Goal: Find specific page/section: Find specific page/section

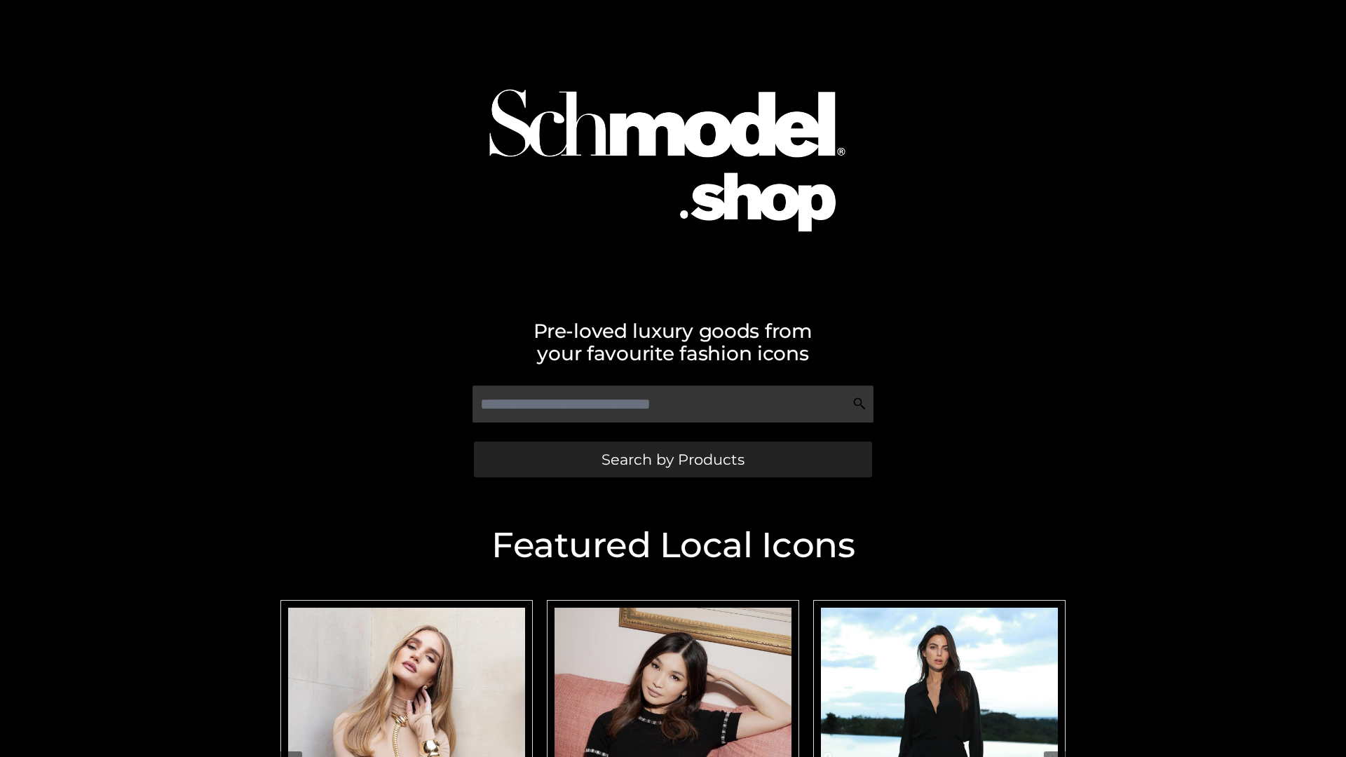
click at [672, 459] on span "Search by Products" at bounding box center [672, 459] width 143 height 15
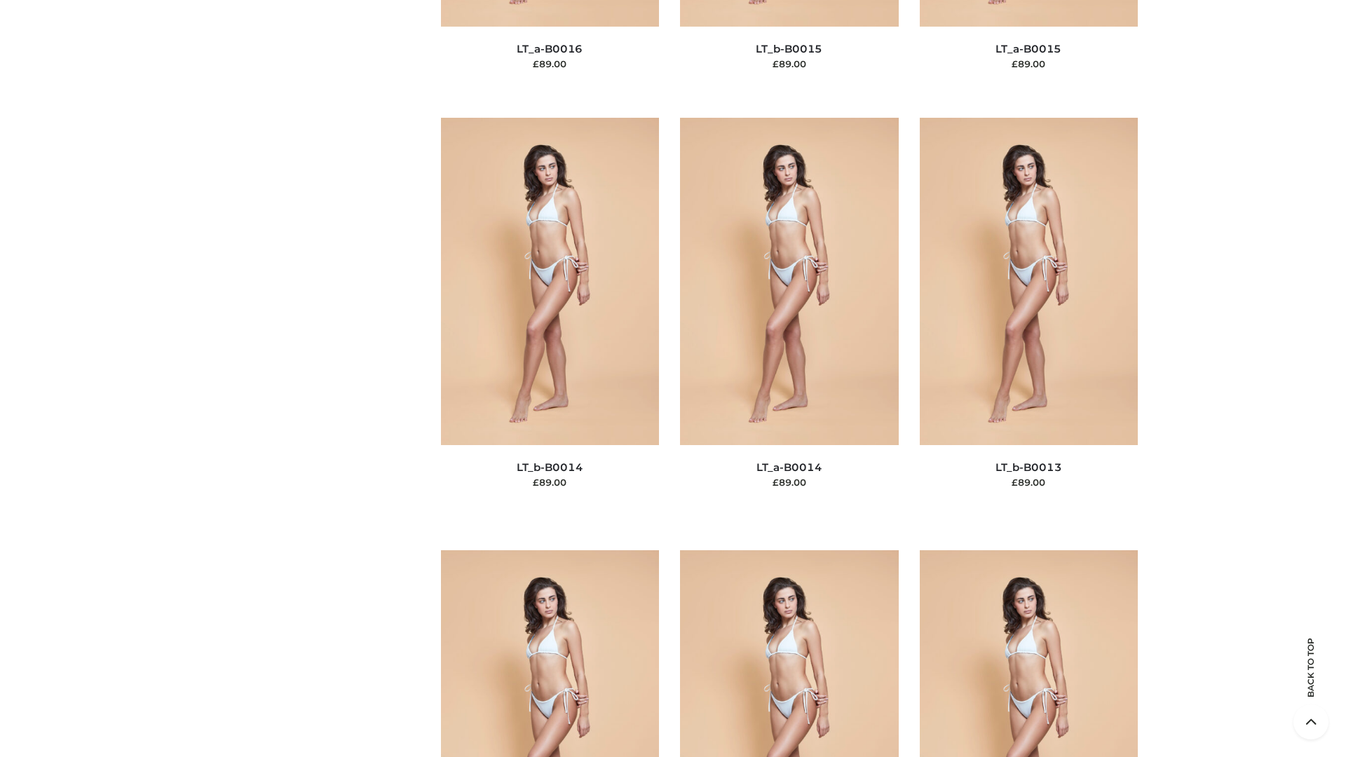
scroll to position [4984, 0]
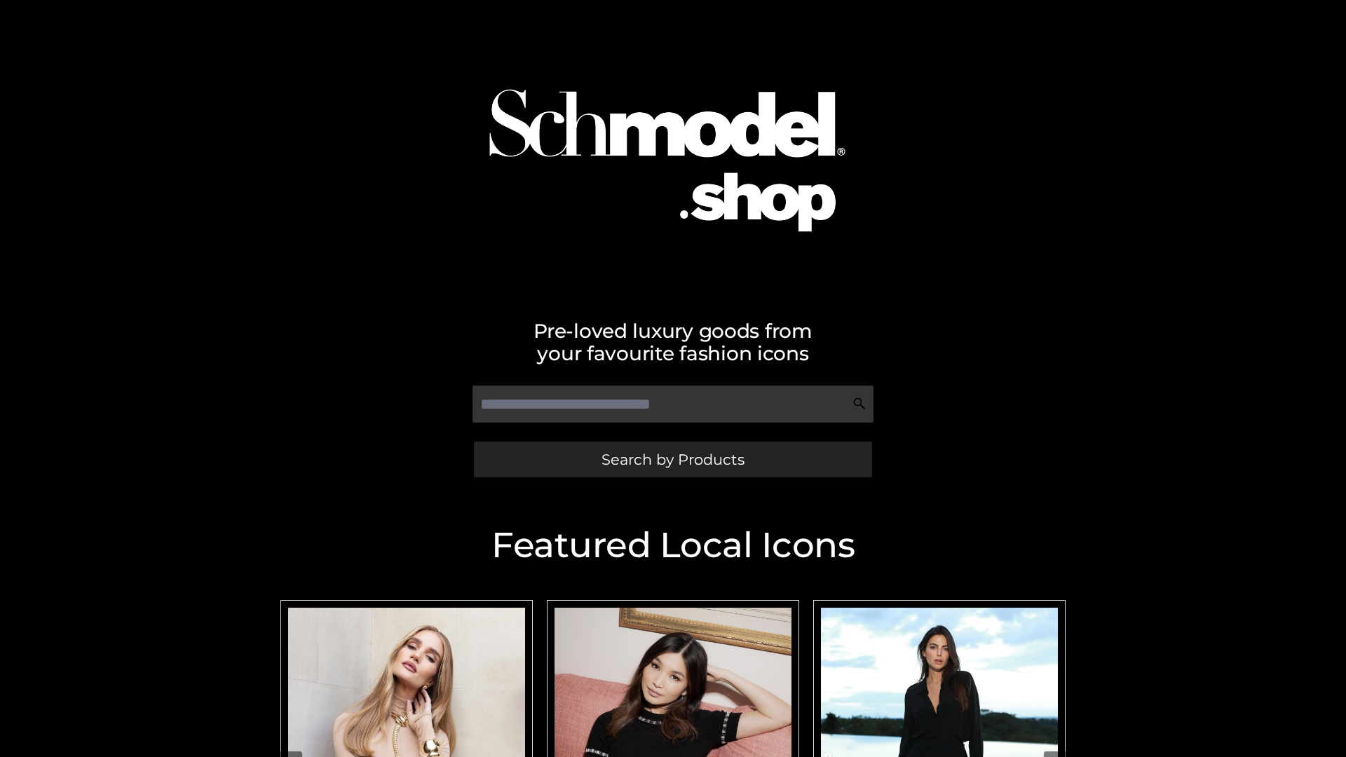
click at [672, 459] on span "Search by Products" at bounding box center [672, 459] width 143 height 15
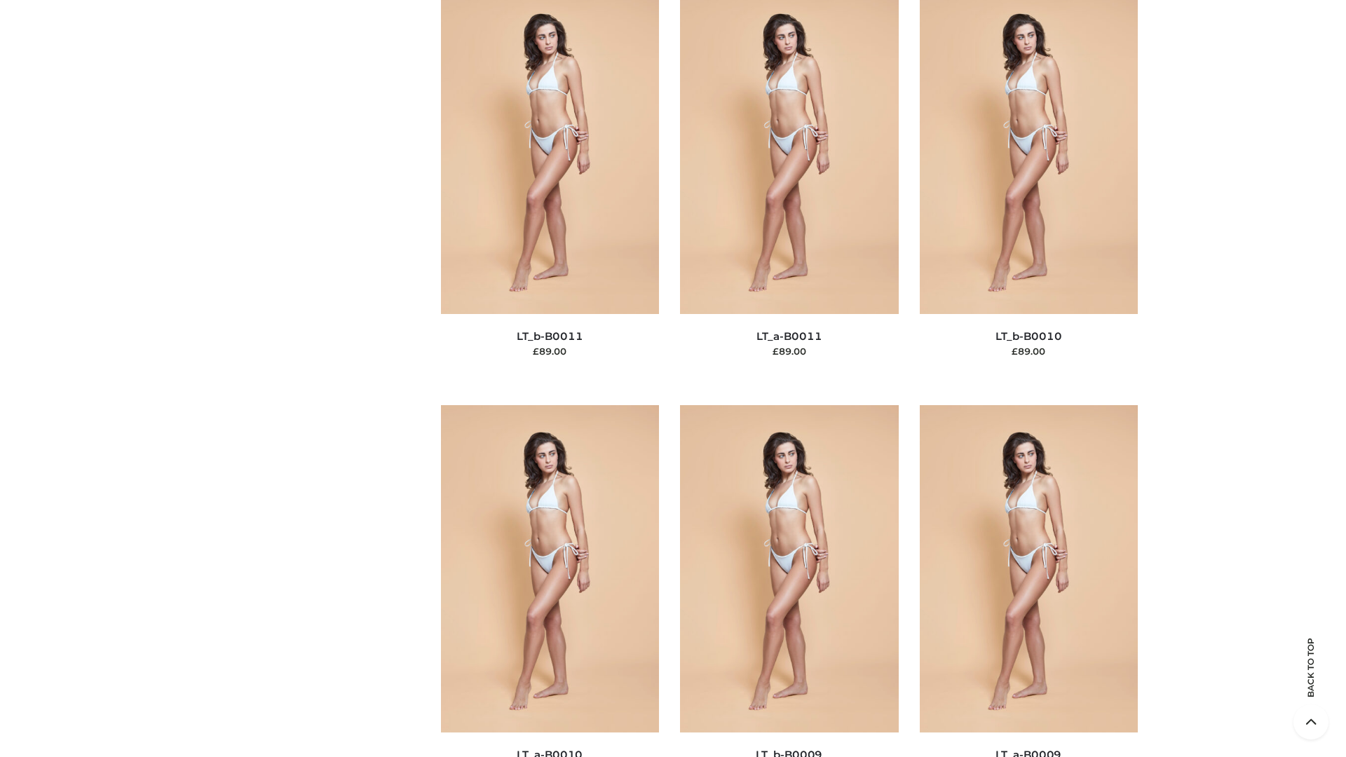
scroll to position [6294, 0]
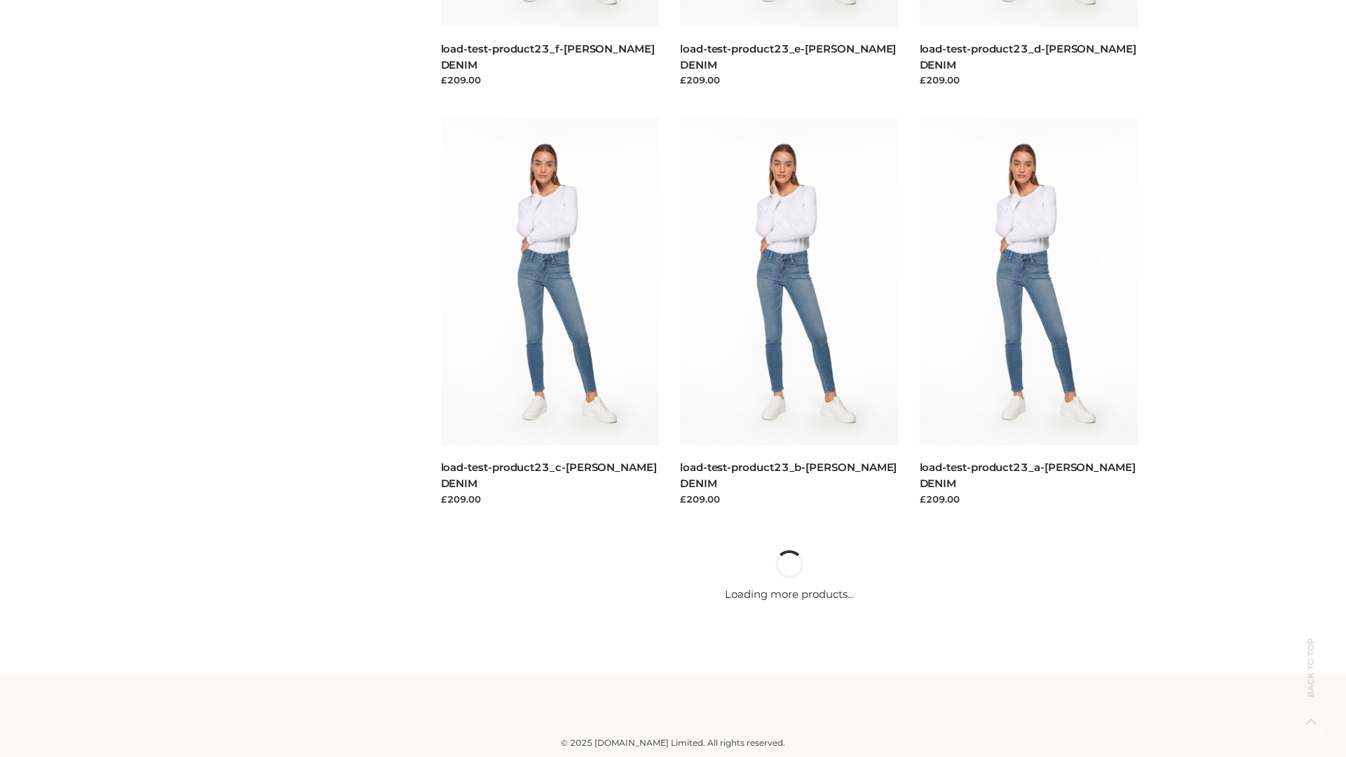
scroll to position [1229, 0]
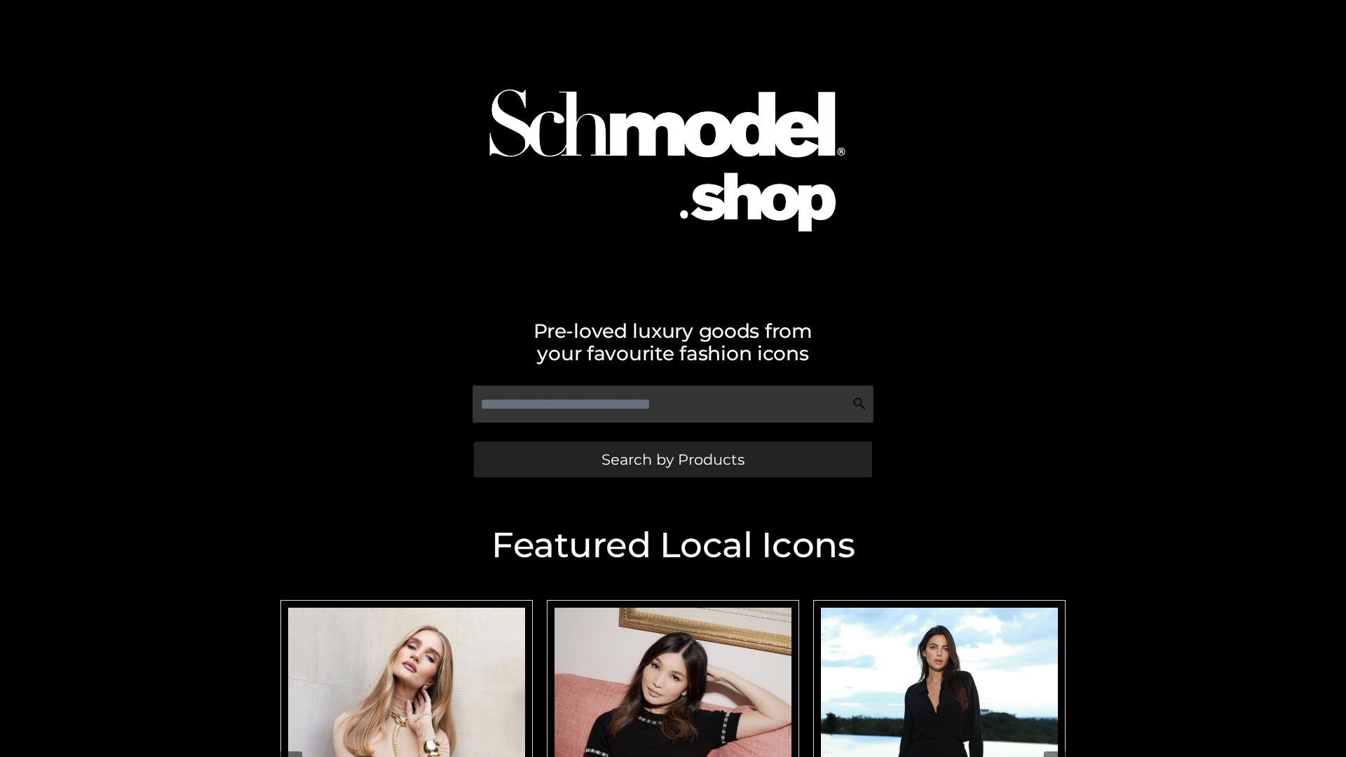
click at [672, 459] on span "Search by Products" at bounding box center [672, 459] width 143 height 15
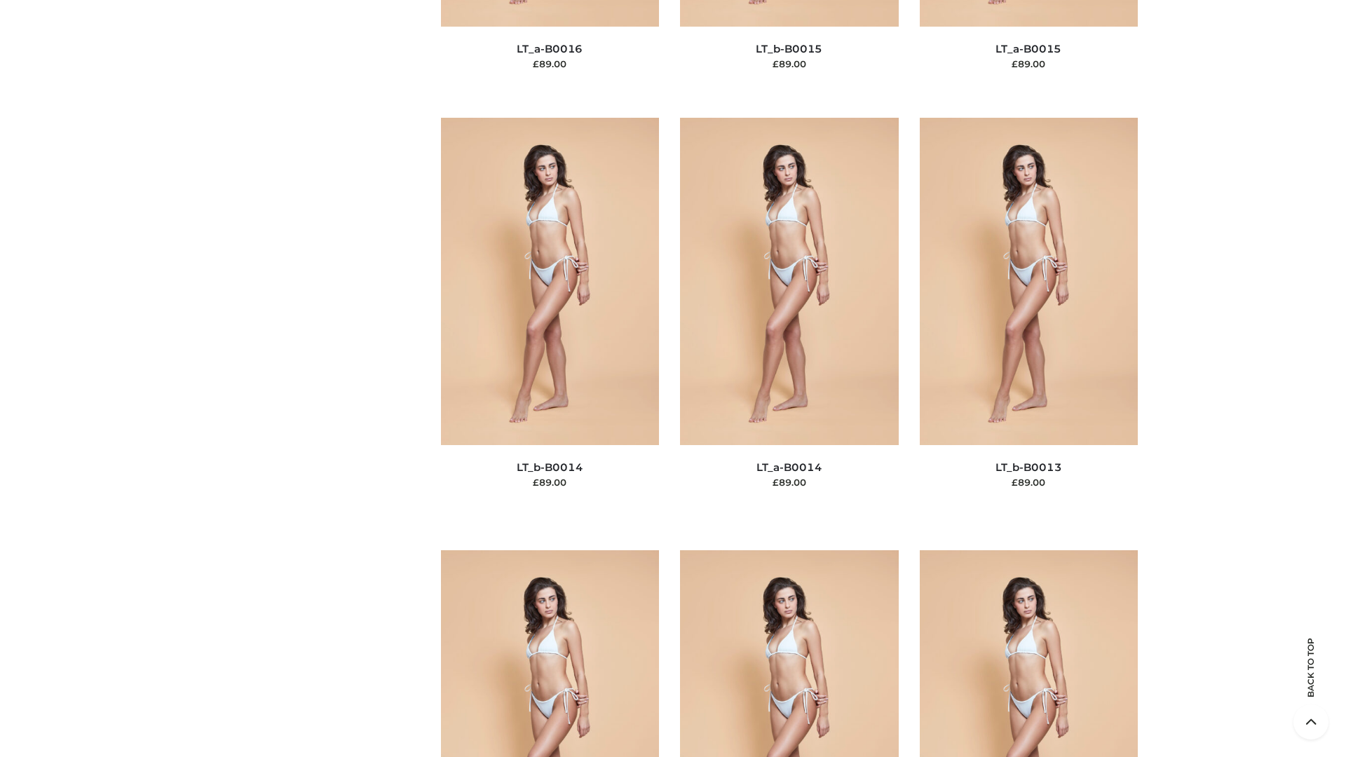
scroll to position [4984, 0]
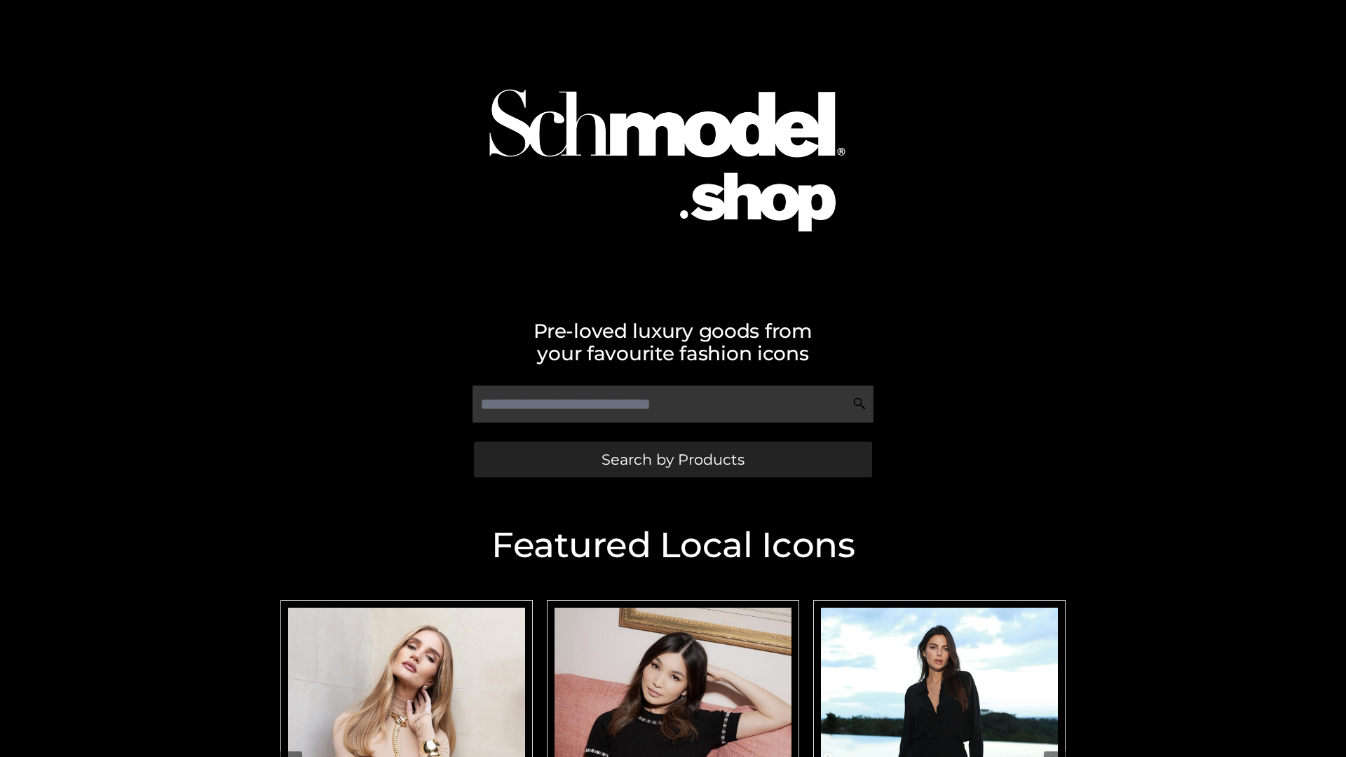
click at [672, 459] on span "Search by Products" at bounding box center [672, 459] width 143 height 15
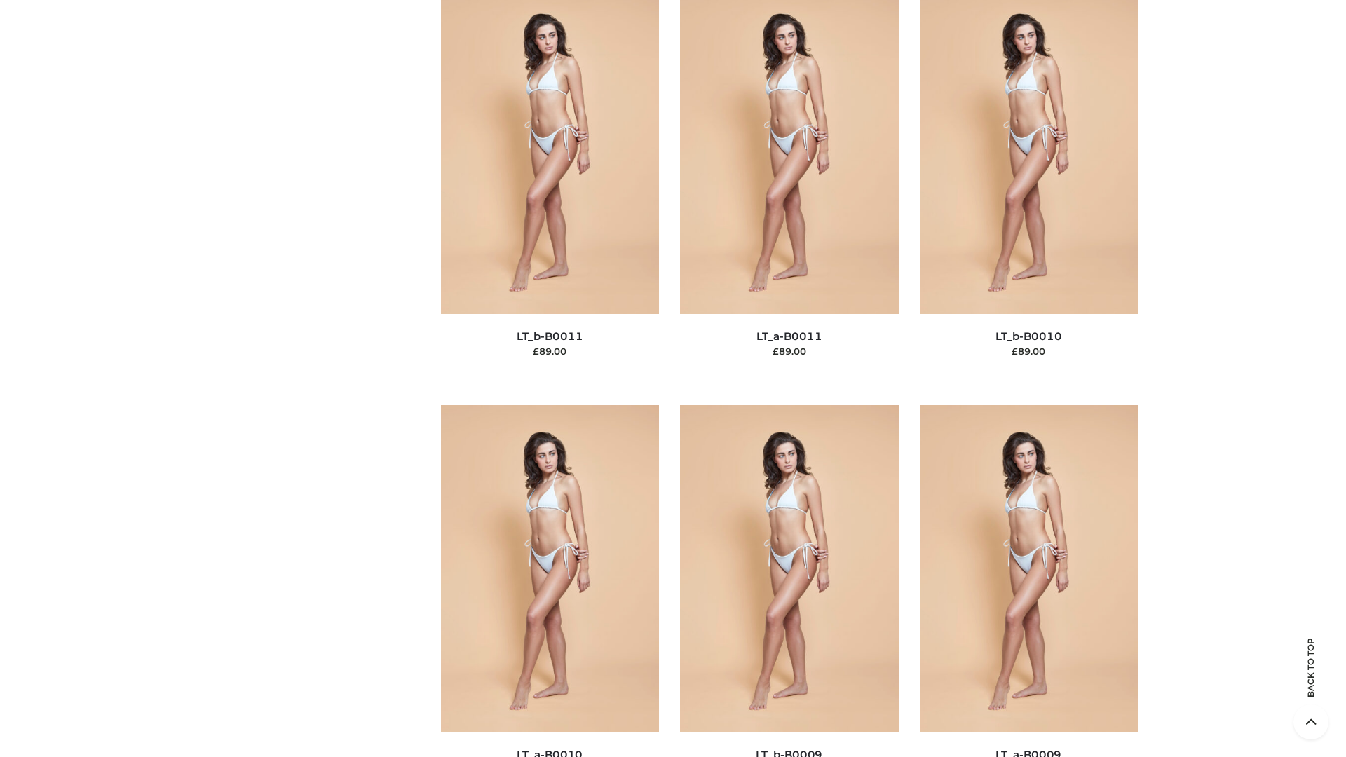
scroll to position [6294, 0]
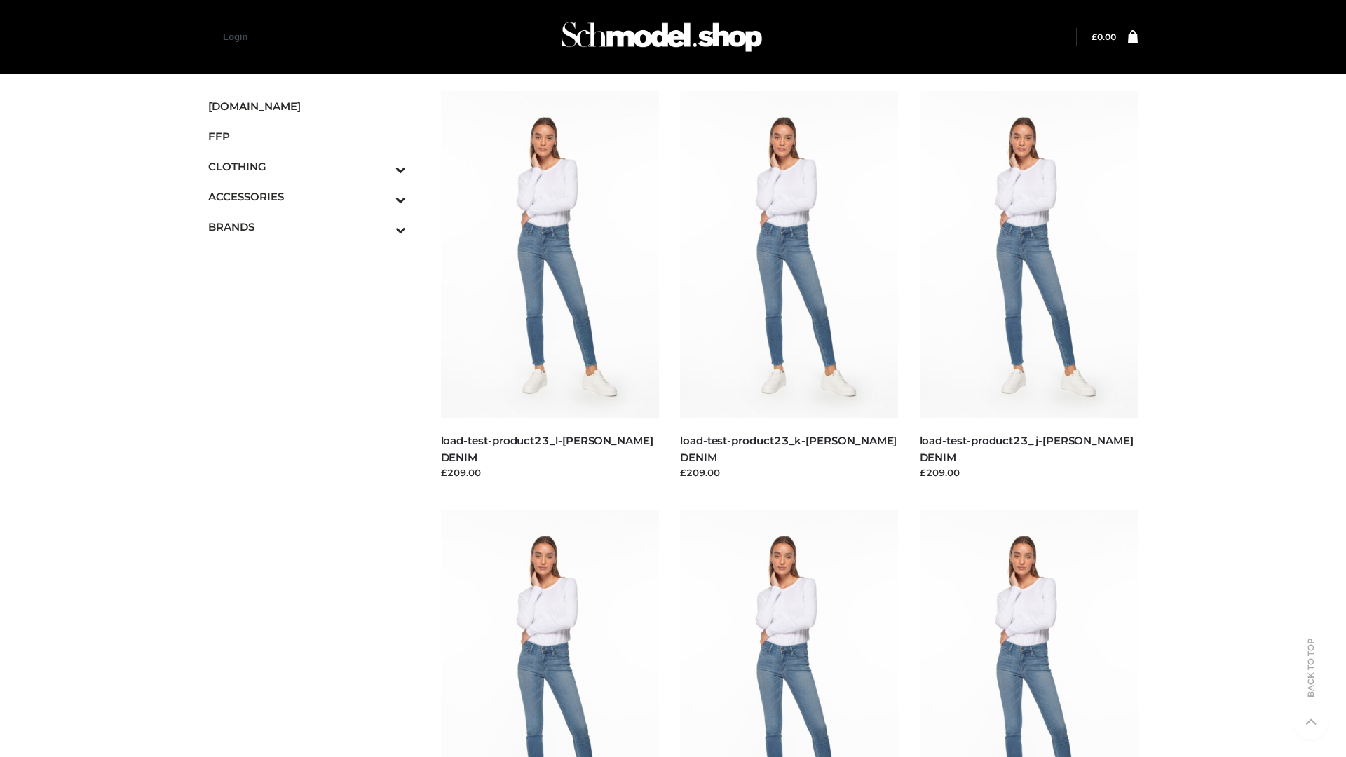
scroll to position [1229, 0]
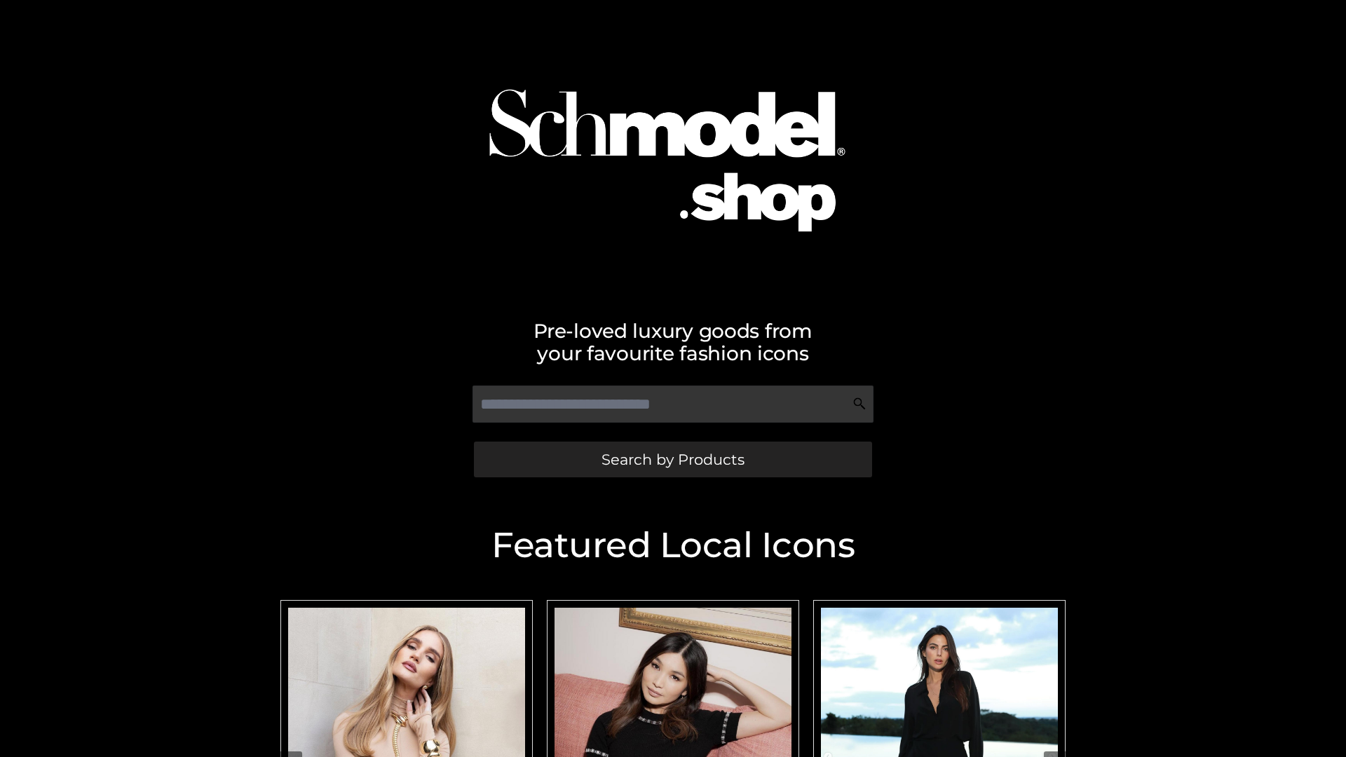
click at [672, 459] on span "Search by Products" at bounding box center [672, 459] width 143 height 15
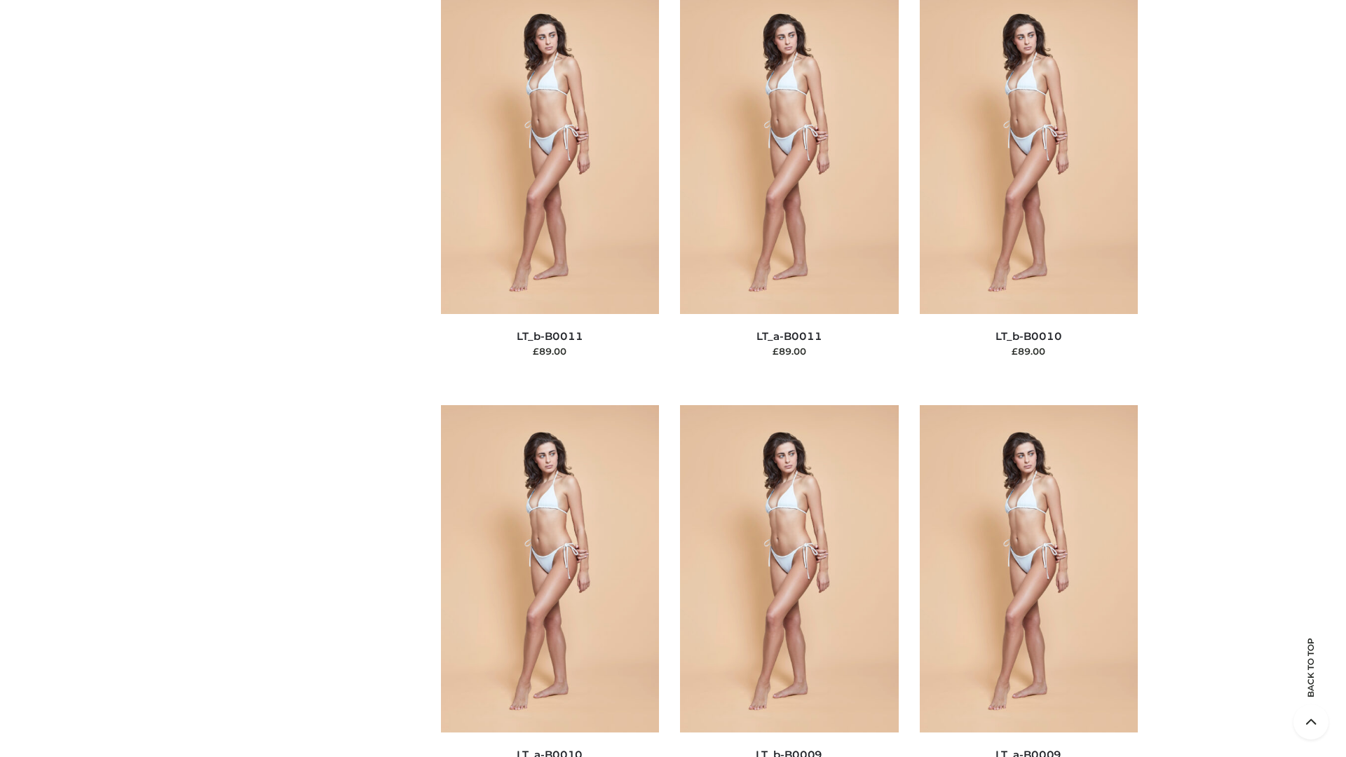
scroll to position [6294, 0]
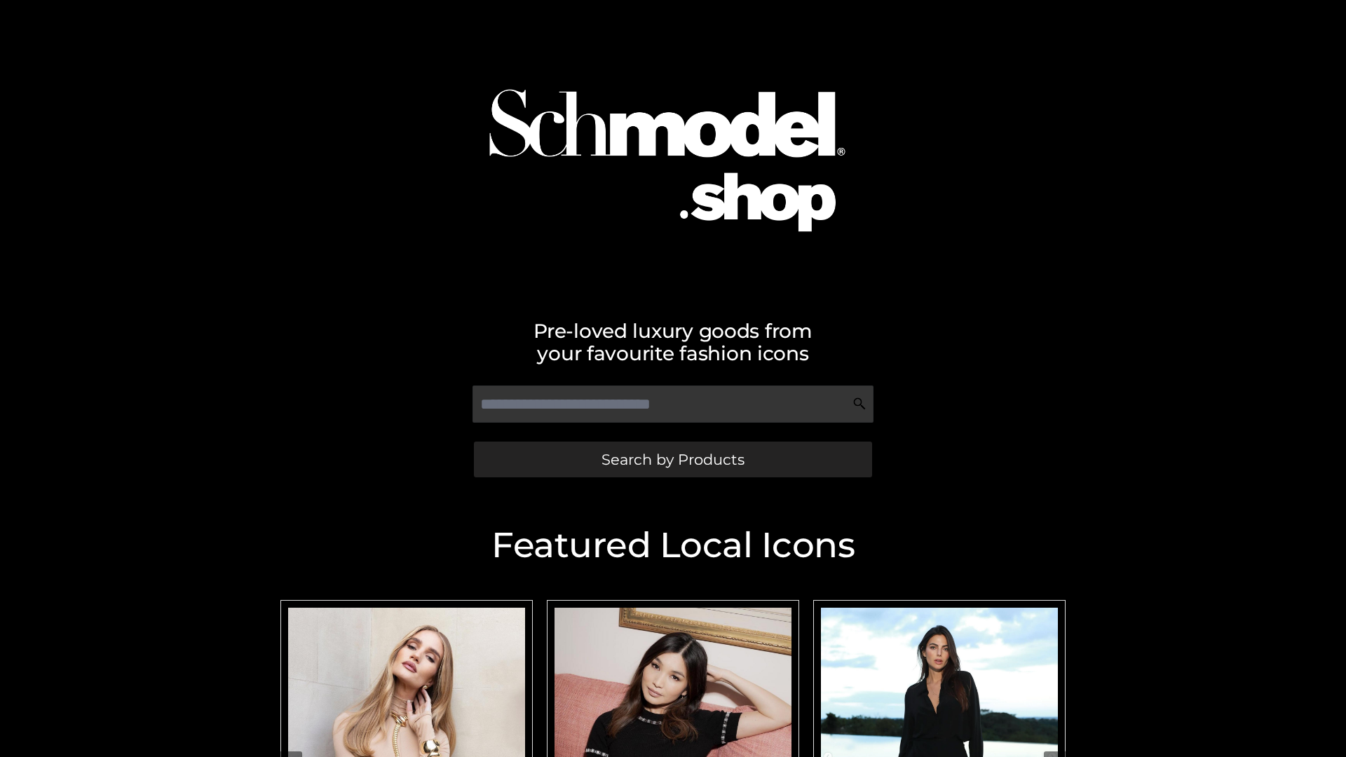
click at [672, 459] on span "Search by Products" at bounding box center [672, 459] width 143 height 15
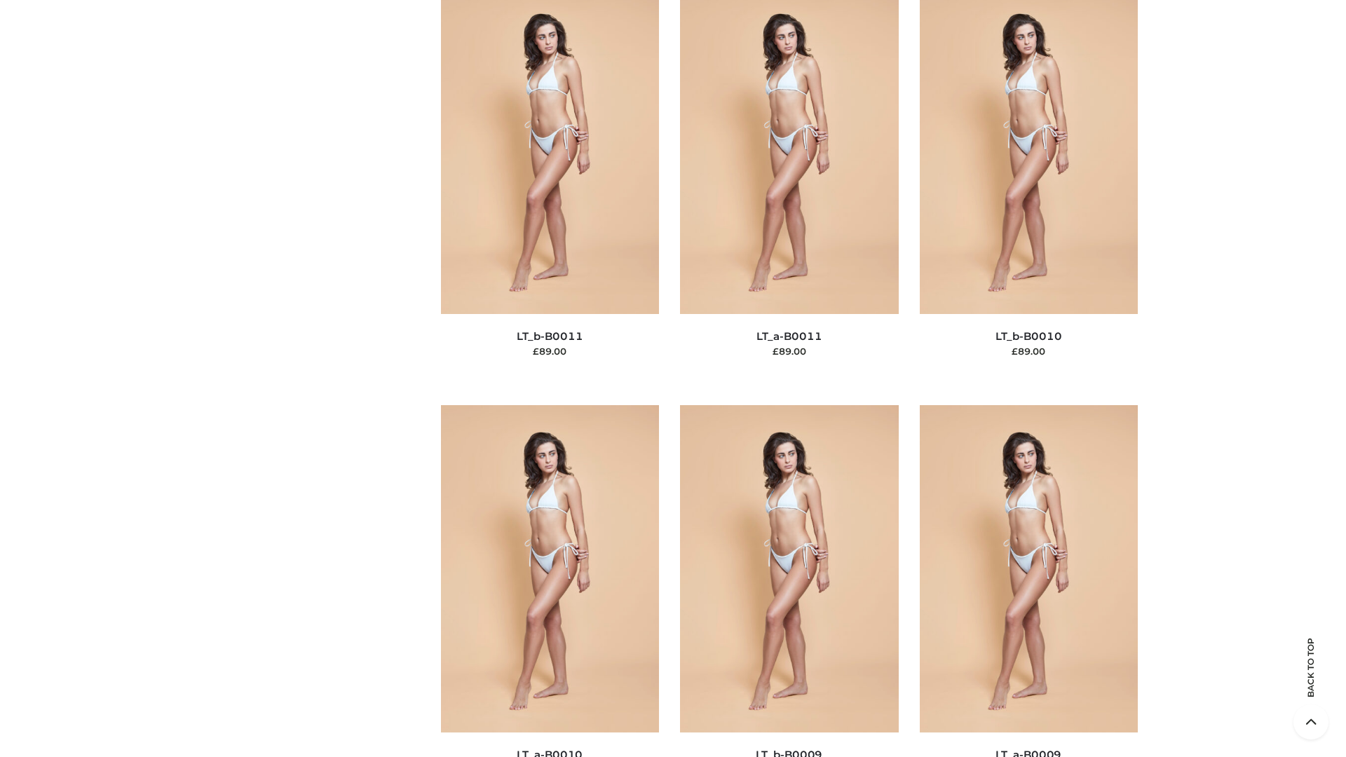
scroll to position [6294, 0]
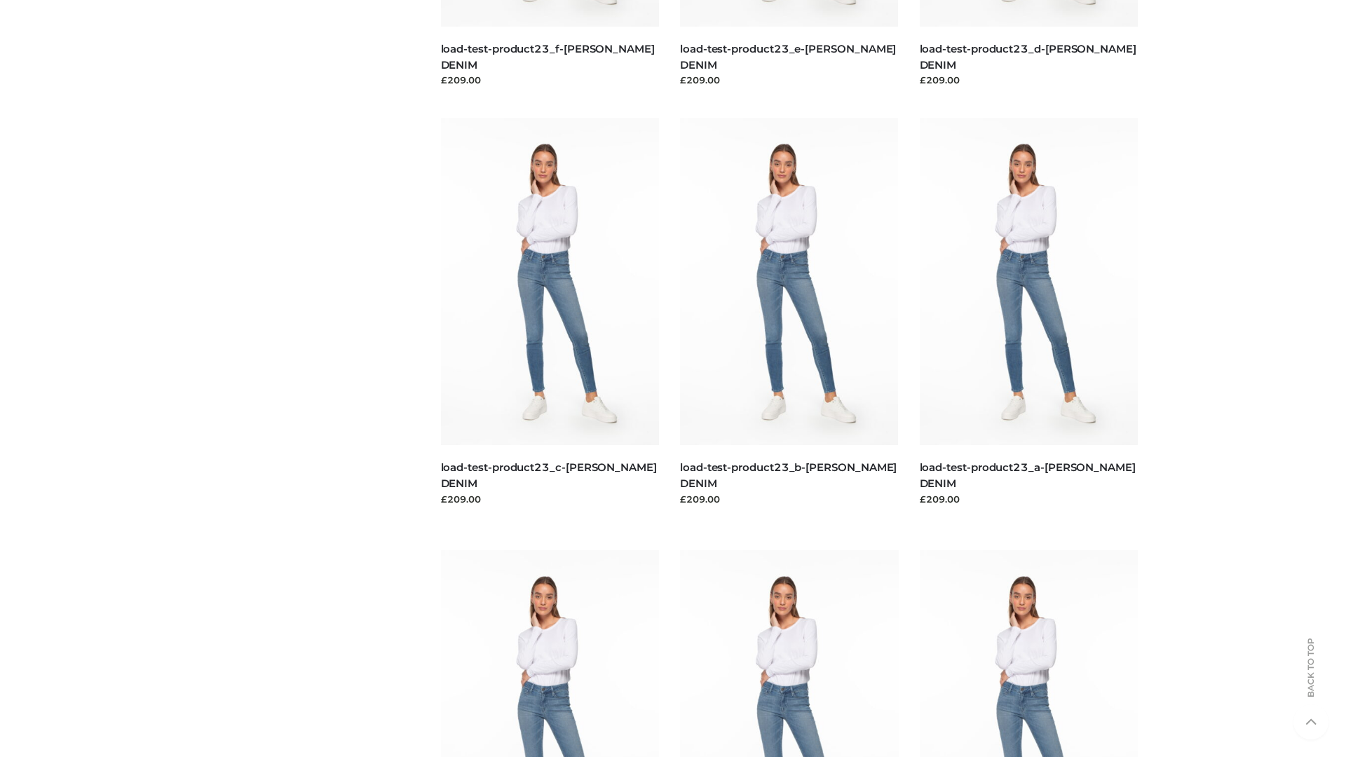
scroll to position [1229, 0]
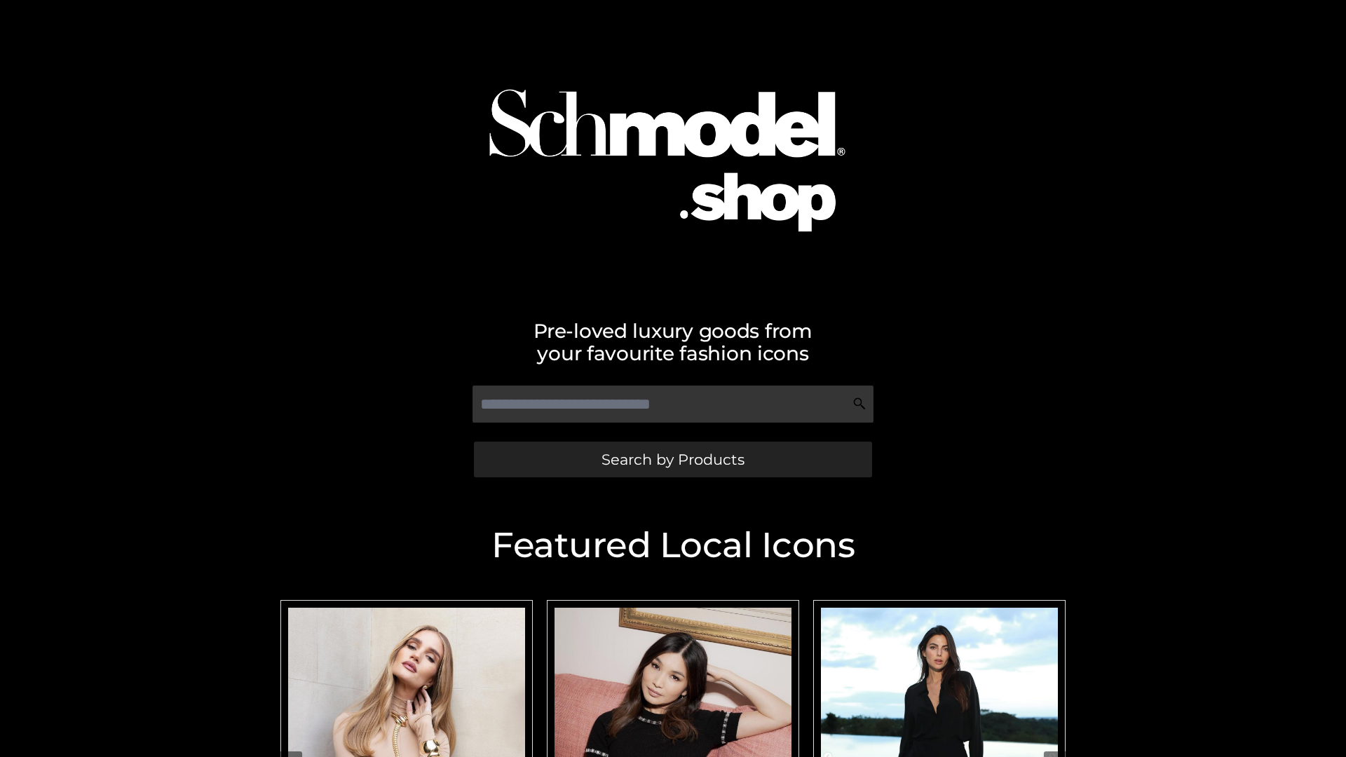
click at [672, 459] on span "Search by Products" at bounding box center [672, 459] width 143 height 15
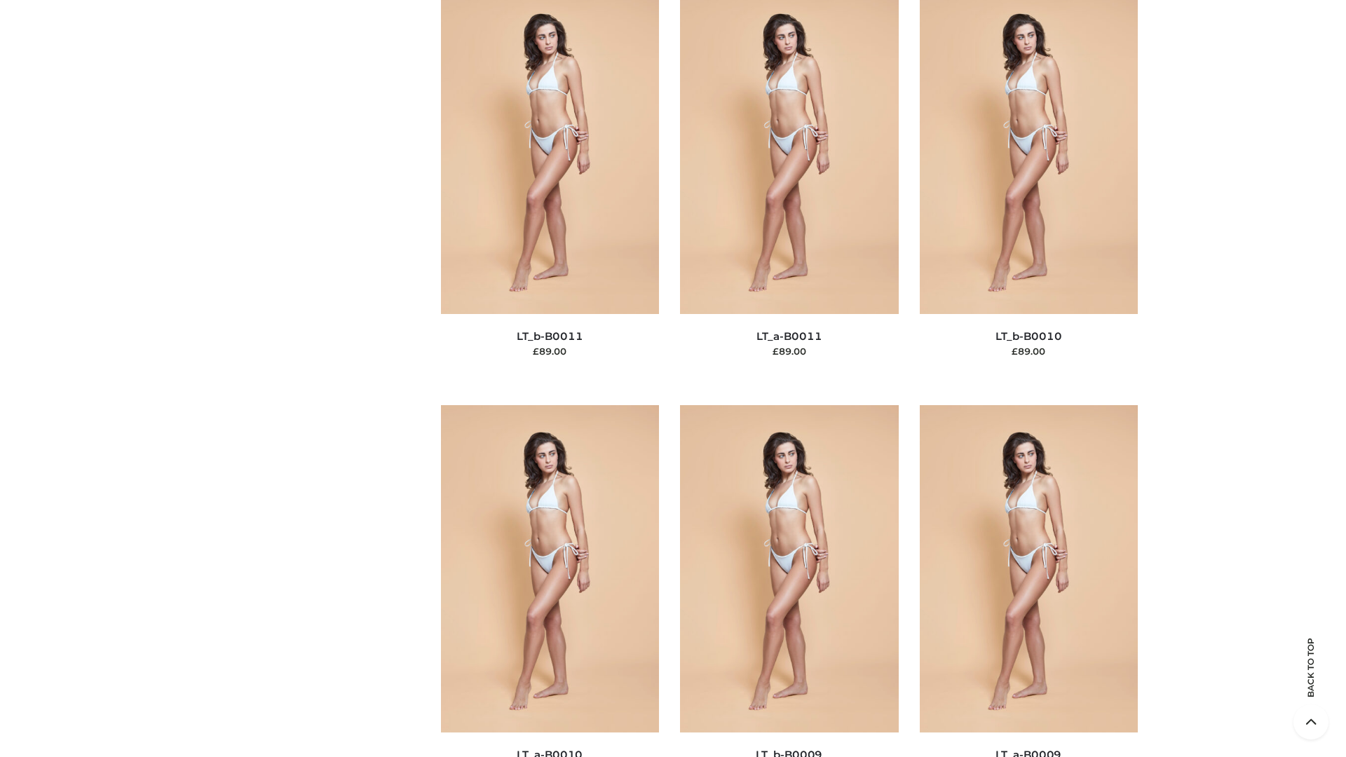
scroll to position [6294, 0]
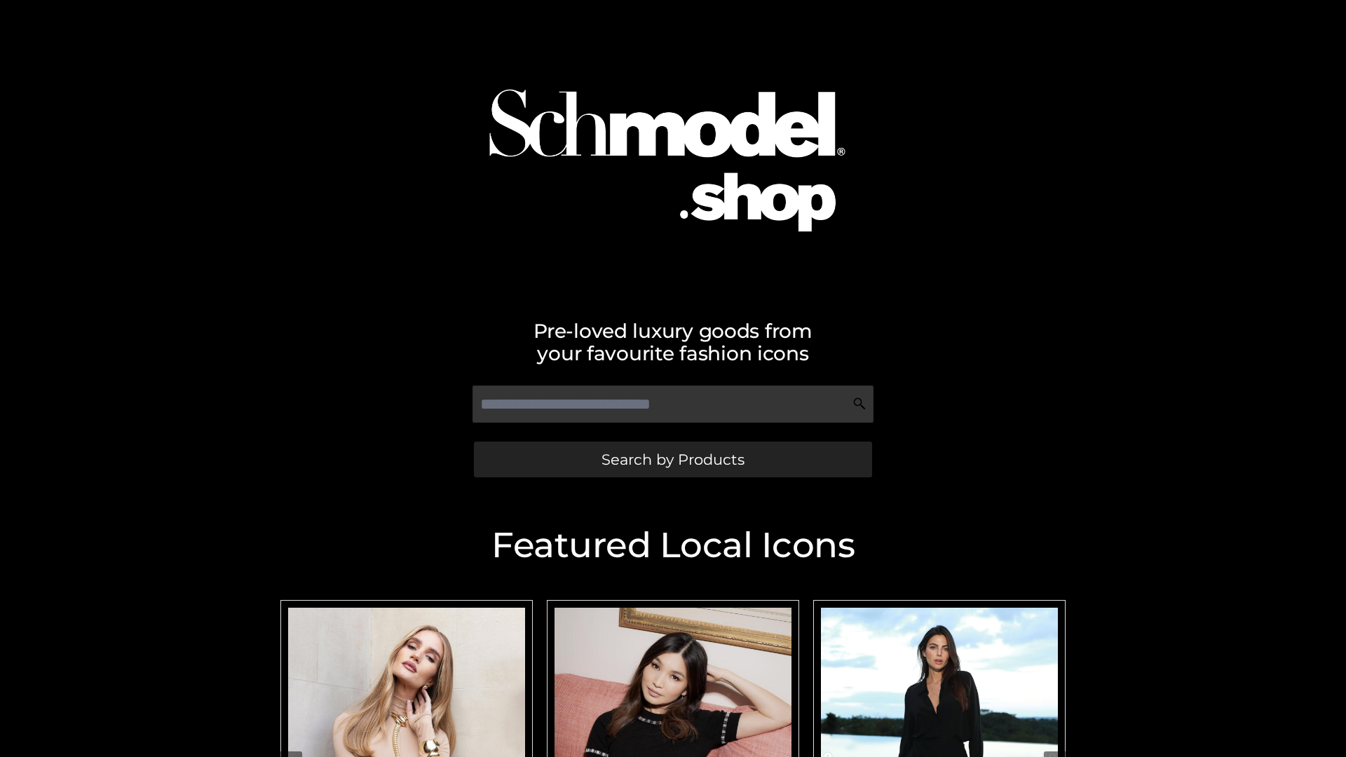
click at [672, 459] on span "Search by Products" at bounding box center [672, 459] width 143 height 15
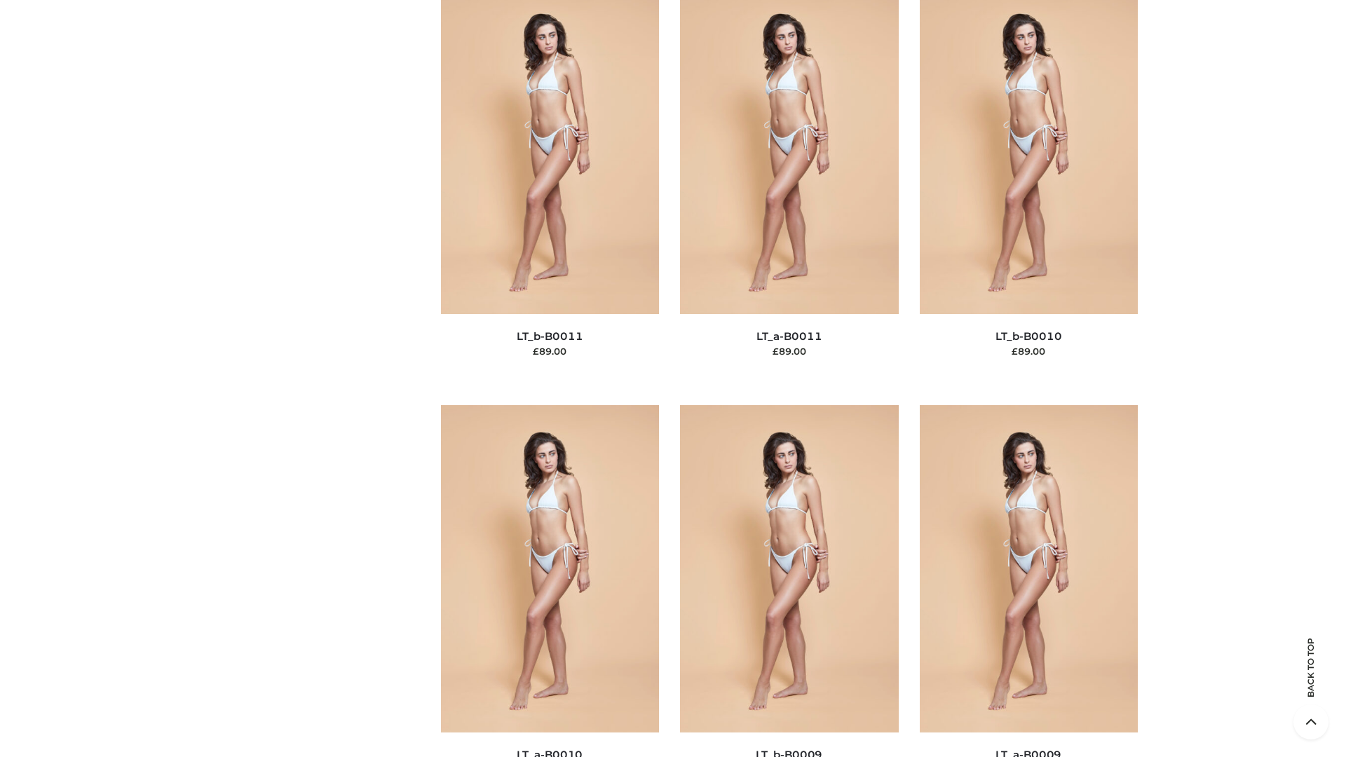
scroll to position [6294, 0]
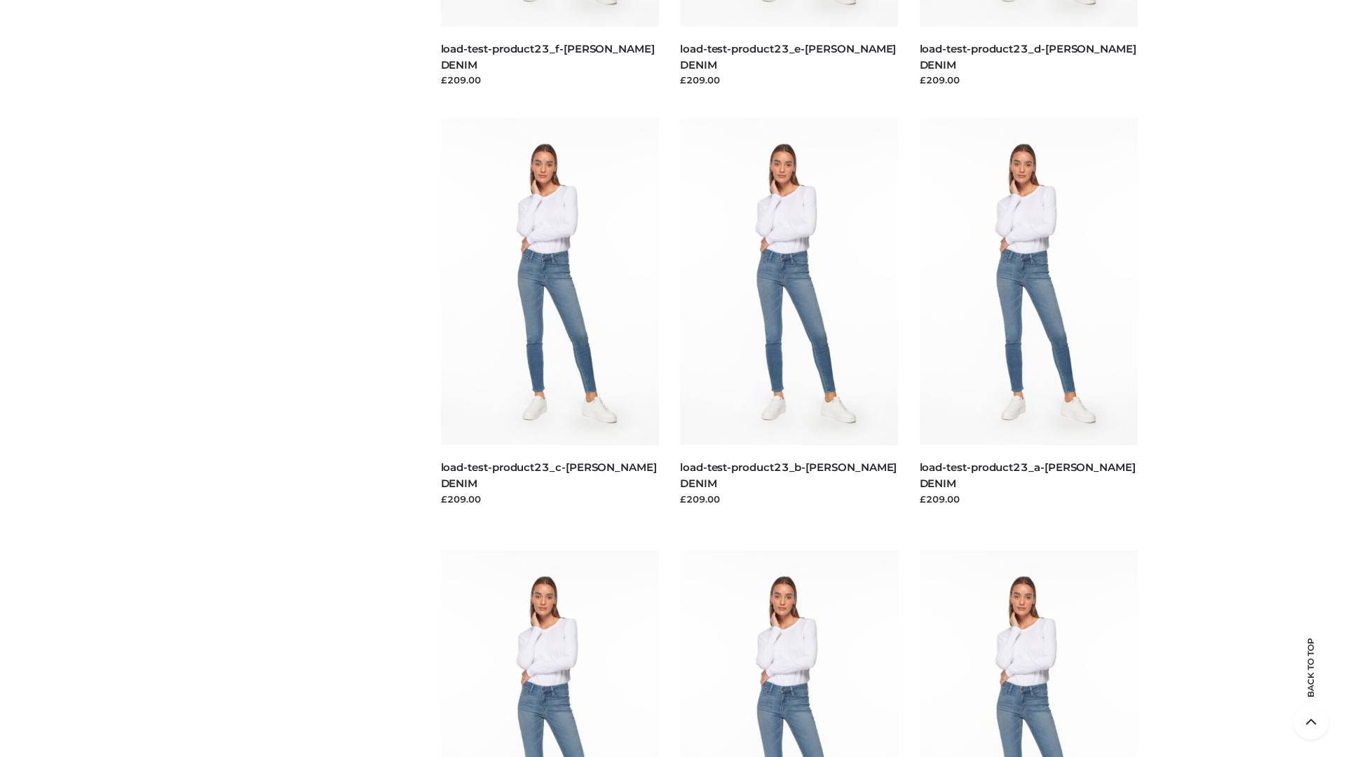
scroll to position [1229, 0]
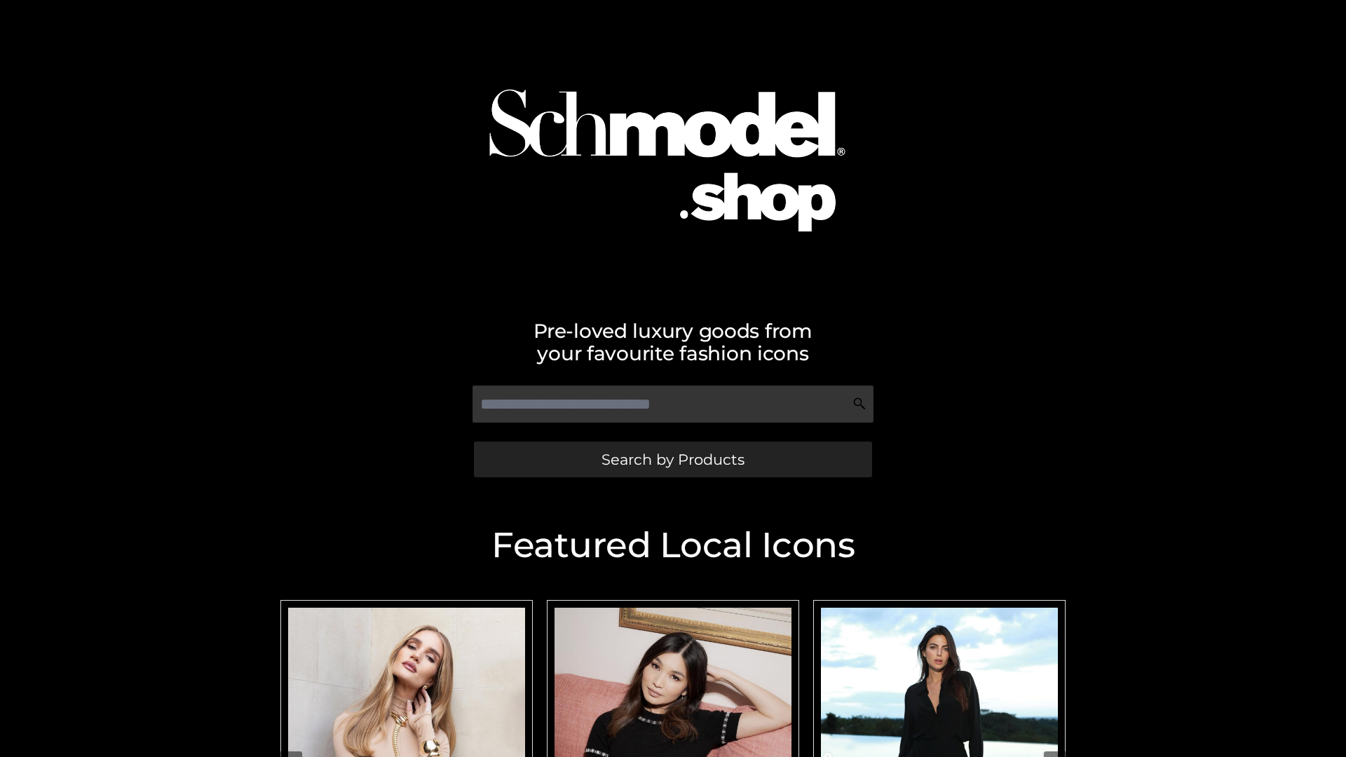
click at [672, 459] on span "Search by Products" at bounding box center [672, 459] width 143 height 15
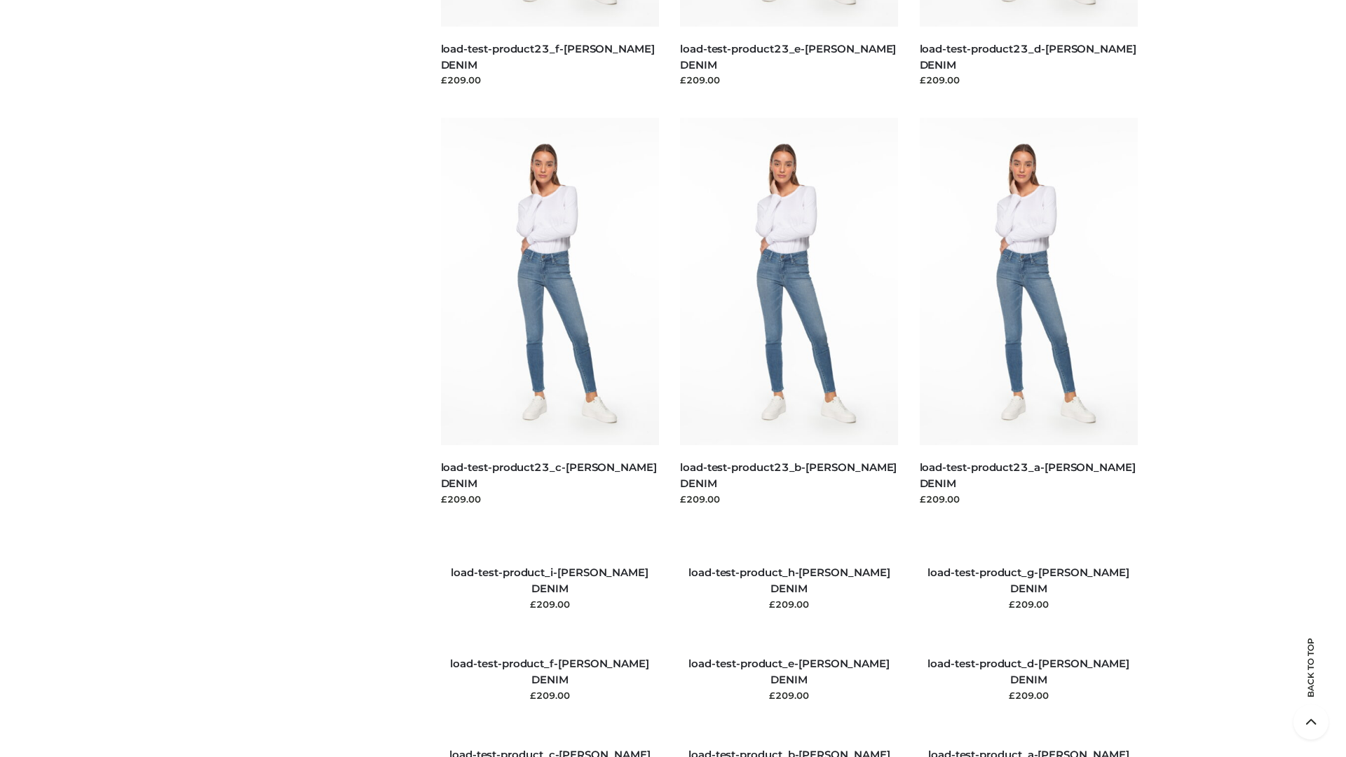
scroll to position [1608, 0]
